Goal: Task Accomplishment & Management: Use online tool/utility

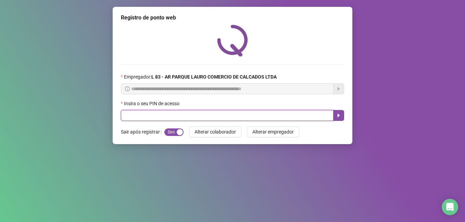
click at [191, 114] on input "text" at bounding box center [227, 115] width 213 height 11
type input "*****"
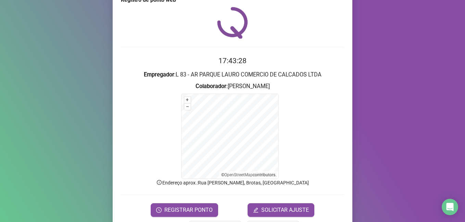
scroll to position [30, 0]
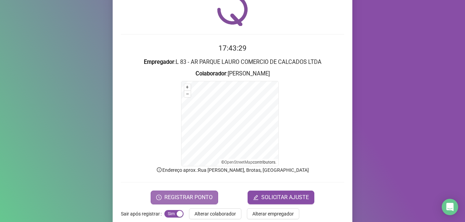
click at [170, 196] on span "REGISTRAR PONTO" at bounding box center [188, 198] width 48 height 8
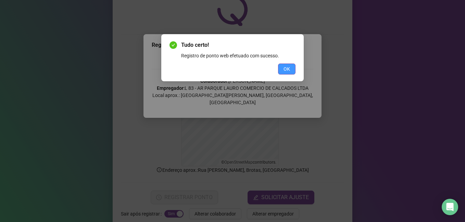
click at [287, 70] on span "OK" at bounding box center [286, 69] width 7 height 8
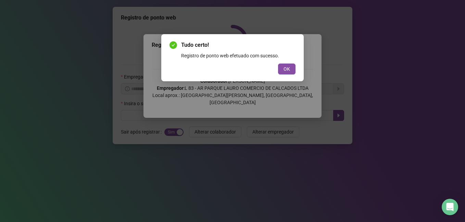
scroll to position [0, 0]
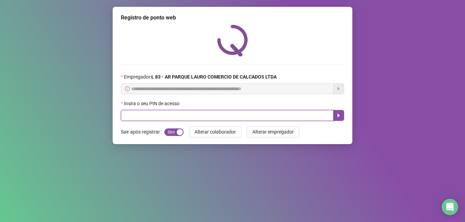
click at [182, 116] on input "text" at bounding box center [227, 115] width 213 height 11
type input "*"
type input "*****"
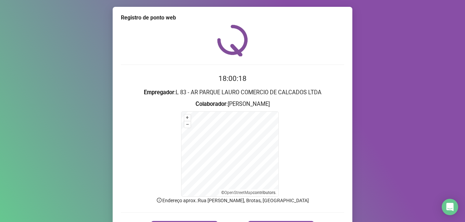
scroll to position [43, 0]
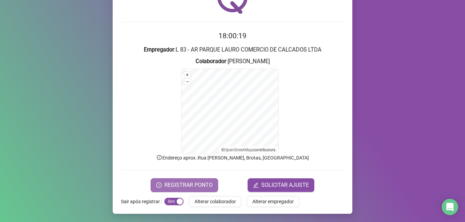
click at [157, 183] on icon "clock-circle" at bounding box center [158, 185] width 5 height 5
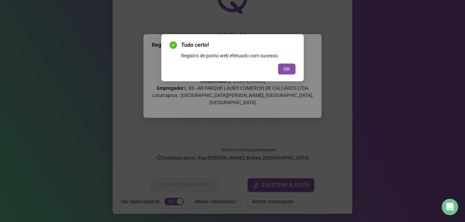
click at [278, 64] on button "OK" at bounding box center [286, 69] width 17 height 11
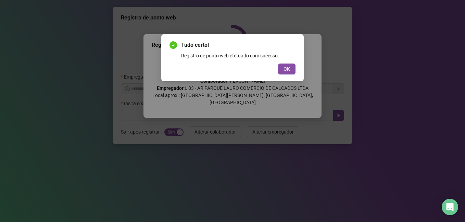
scroll to position [0, 0]
